Goal: Check status: Check status

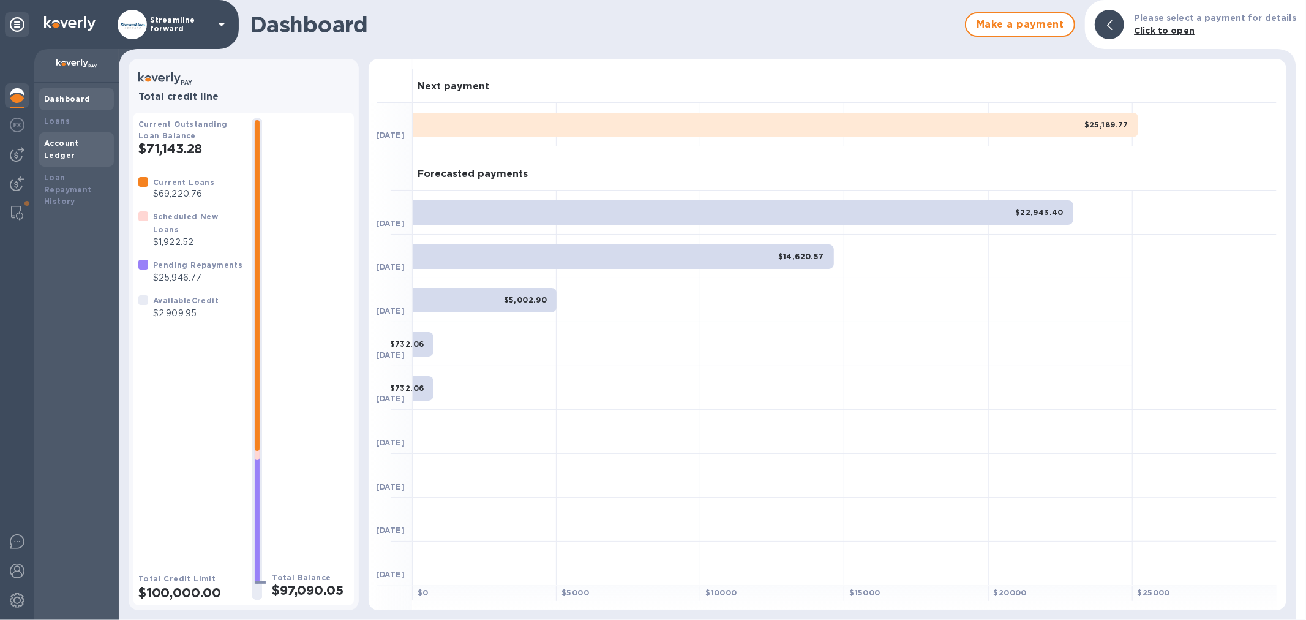
click at [61, 142] on b "Account Ledger" at bounding box center [61, 148] width 35 height 21
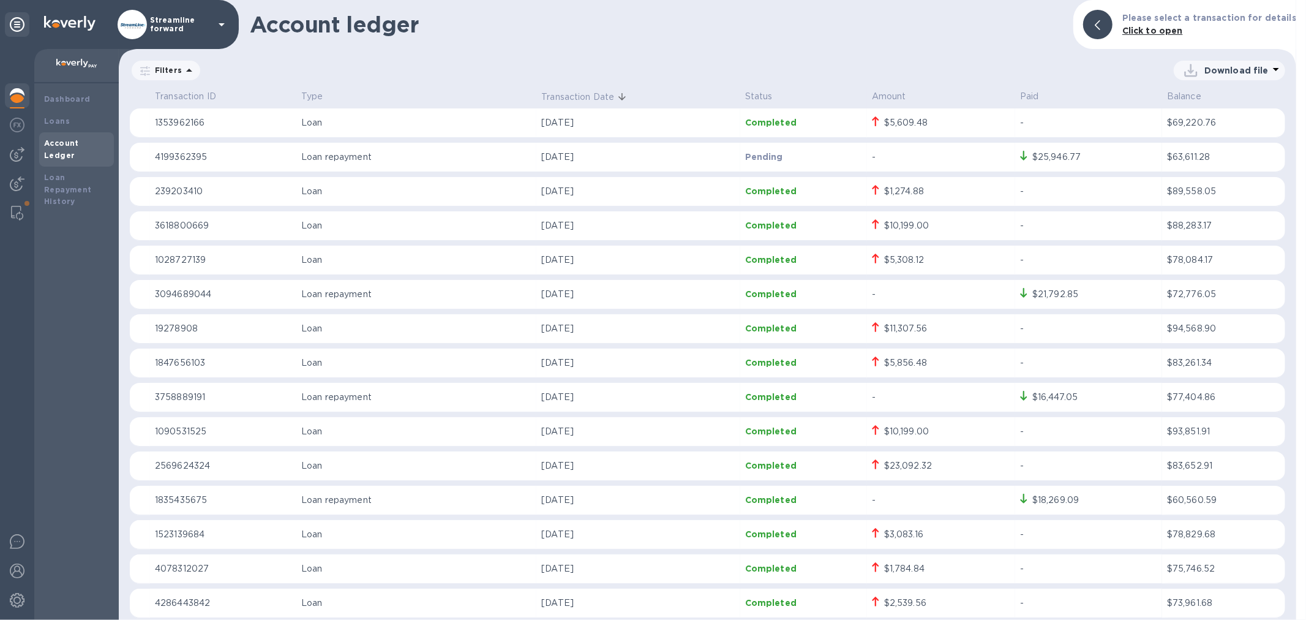
click at [884, 194] on div "$1,274.88" at bounding box center [904, 191] width 40 height 13
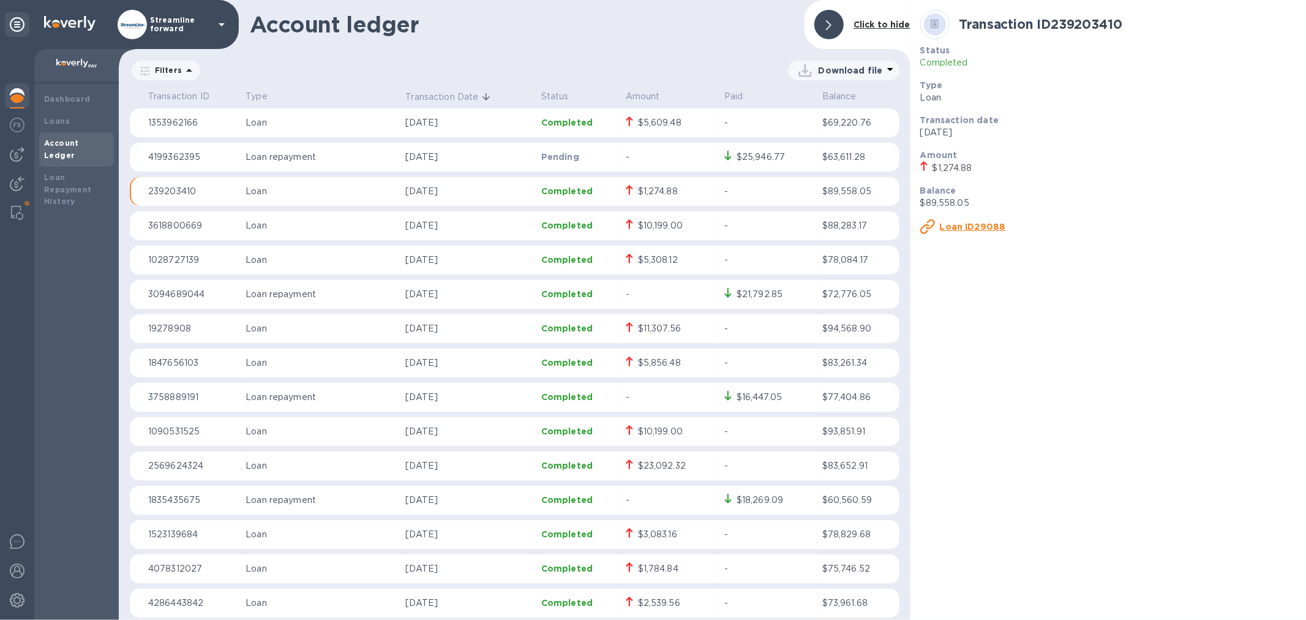
click at [731, 191] on p "-" at bounding box center [769, 191] width 88 height 13
click at [963, 227] on u "Loan ID29088" at bounding box center [973, 227] width 66 height 10
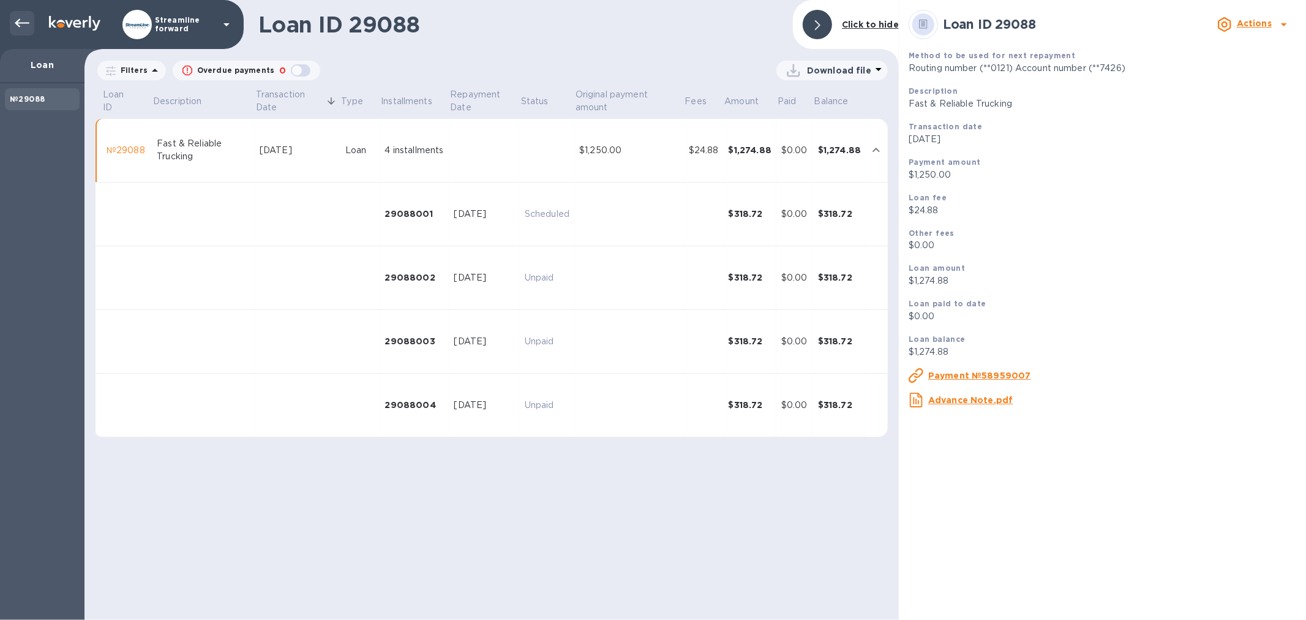
click at [22, 22] on icon at bounding box center [22, 23] width 15 height 9
